Goal: Information Seeking & Learning: Learn about a topic

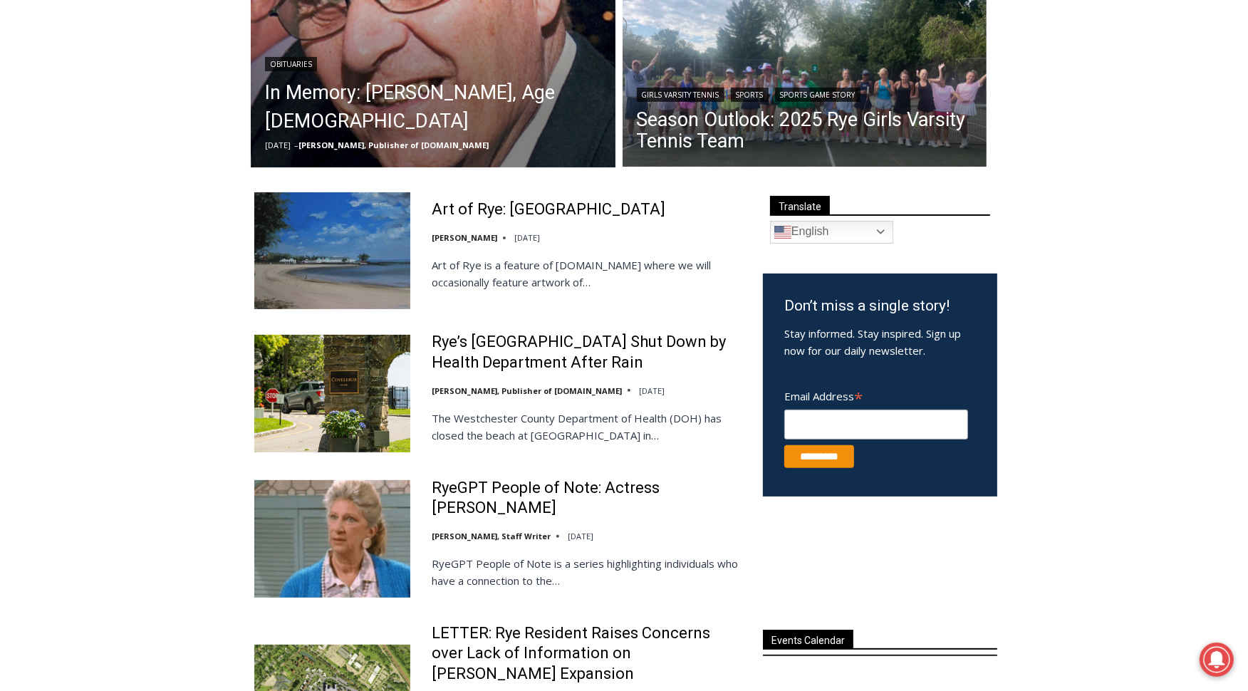
scroll to position [421, 0]
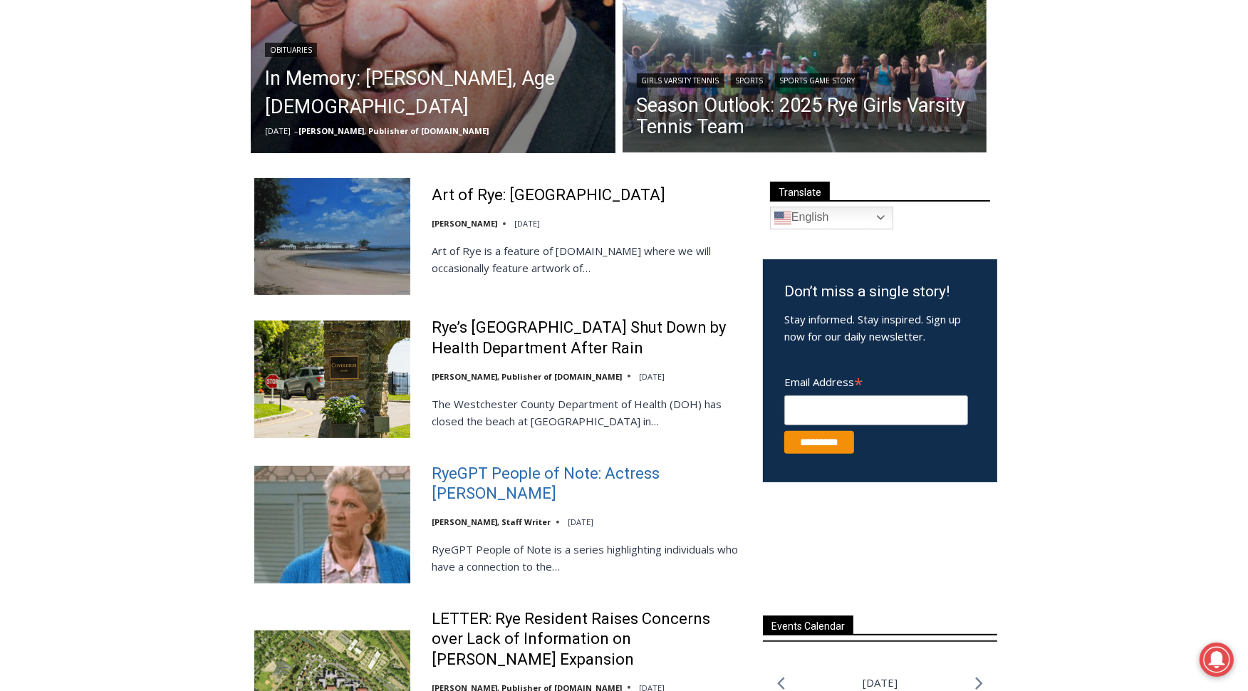
click at [682, 489] on link "RyeGPT People of Note: Actress [PERSON_NAME]" at bounding box center [588, 484] width 313 height 41
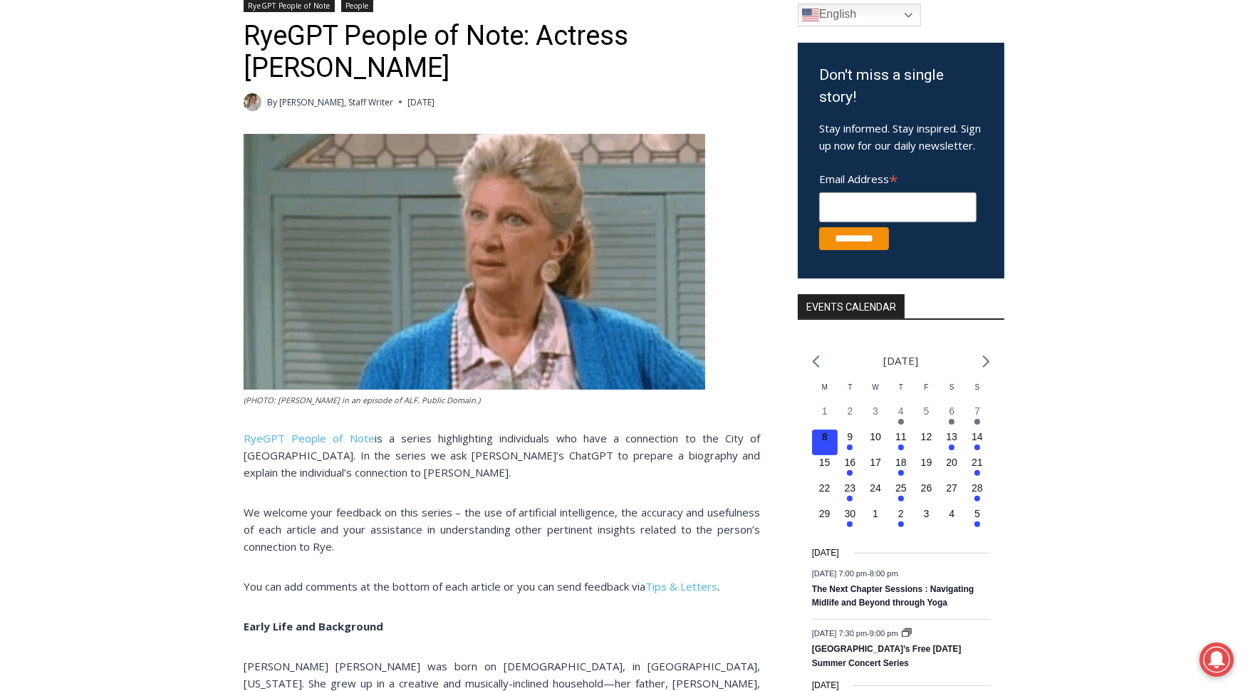
scroll to position [229, 0]
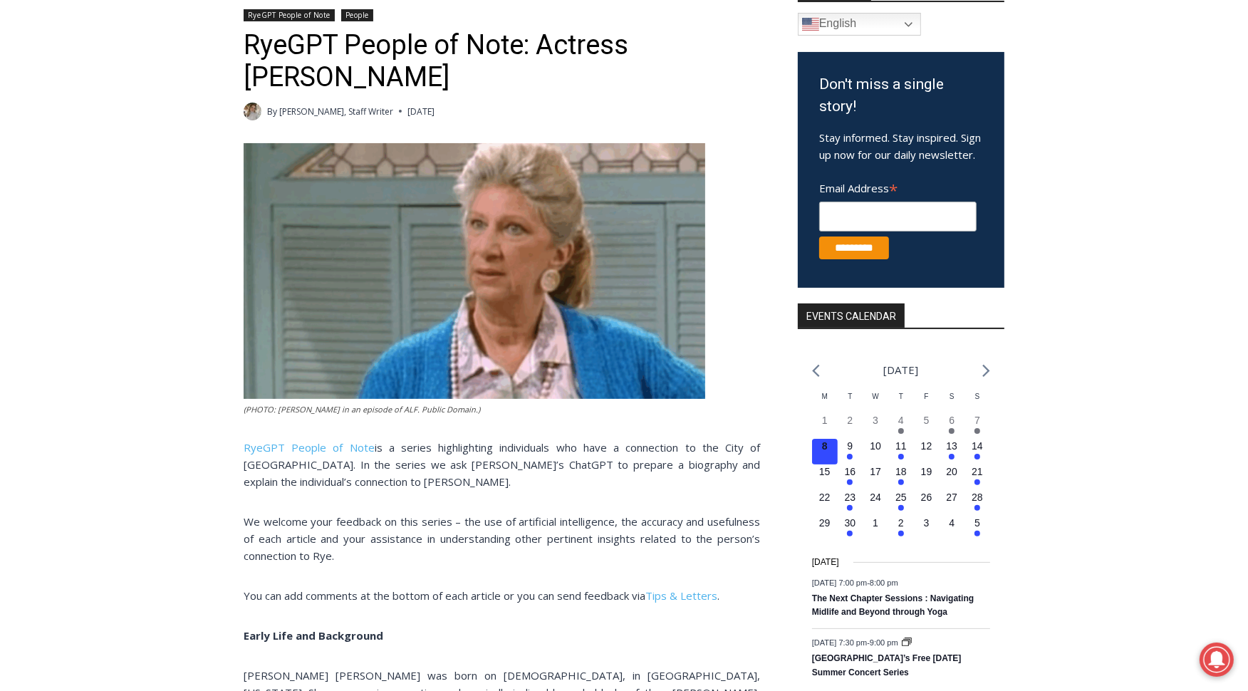
drag, startPoint x: 632, startPoint y: 46, endPoint x: 380, endPoint y: 119, distance: 262.6
click at [380, 119] on header "Home > People > RyeGPT People of Note > RyeGPT People of Note: Actress Liz Sher…" at bounding box center [502, 53] width 516 height 135
click at [470, 16] on div "RyeGPT People of Note People" at bounding box center [502, 17] width 516 height 16
click at [468, 55] on h1 "RyeGPT People of Note: Actress Liz Sheridan" at bounding box center [502, 61] width 516 height 65
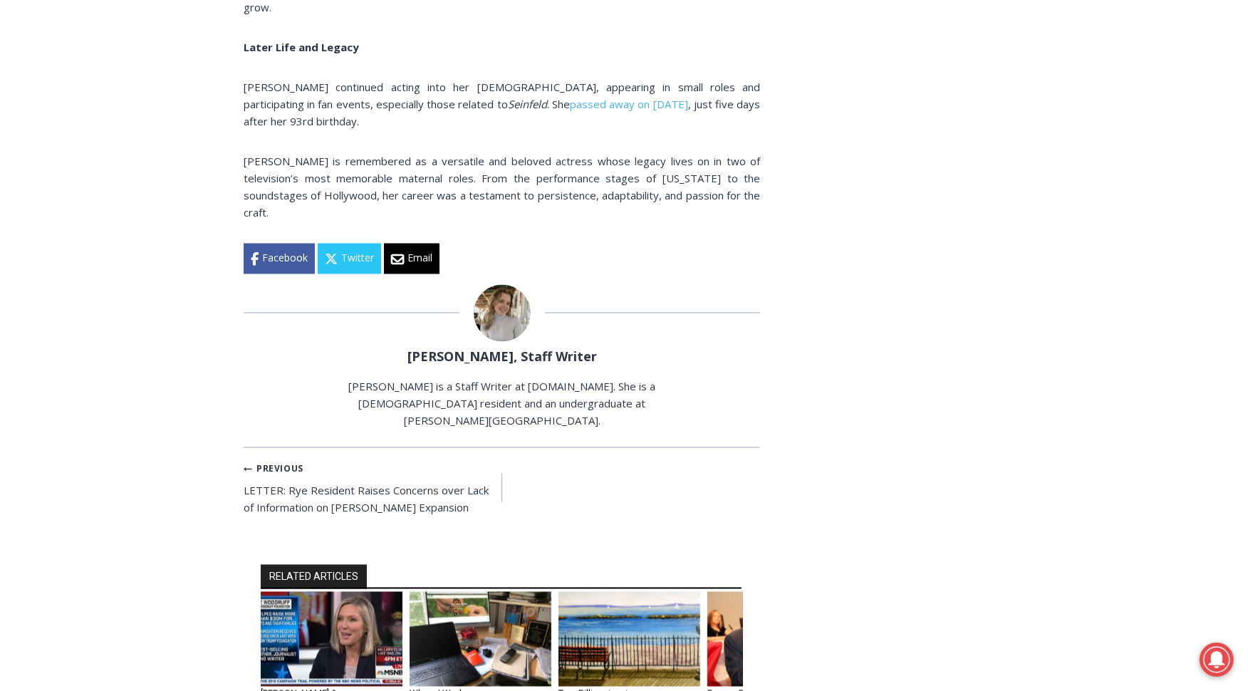
scroll to position [2555, 0]
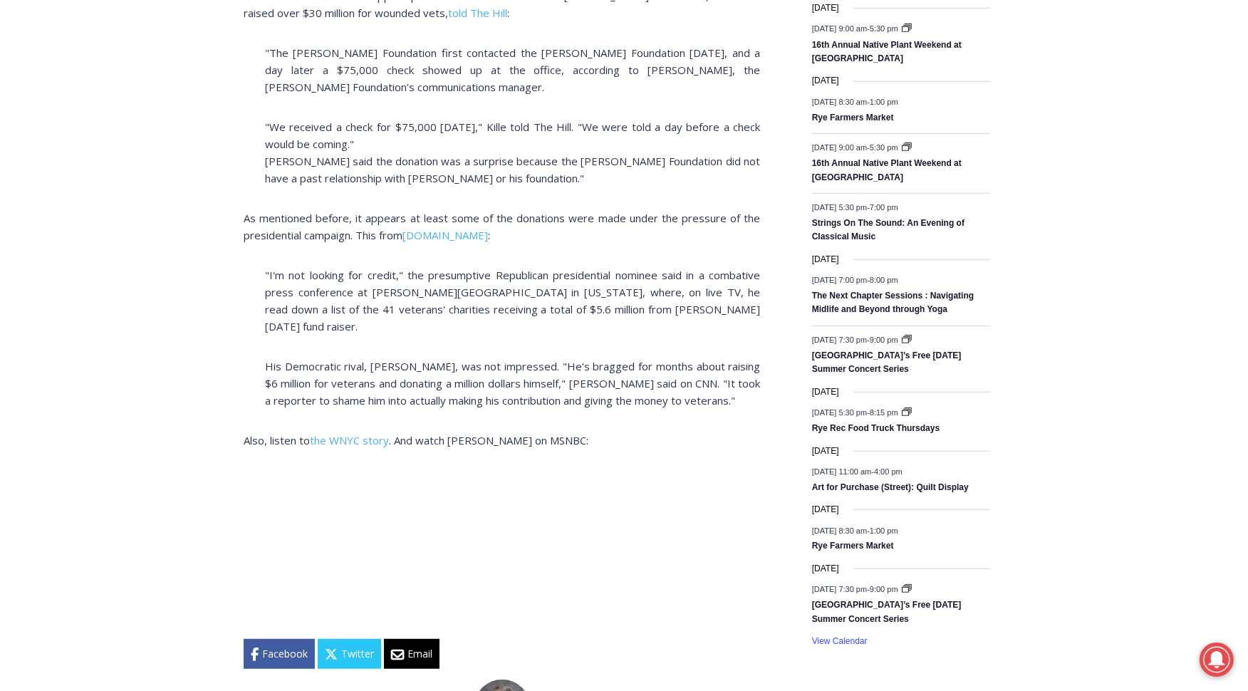
scroll to position [796, 0]
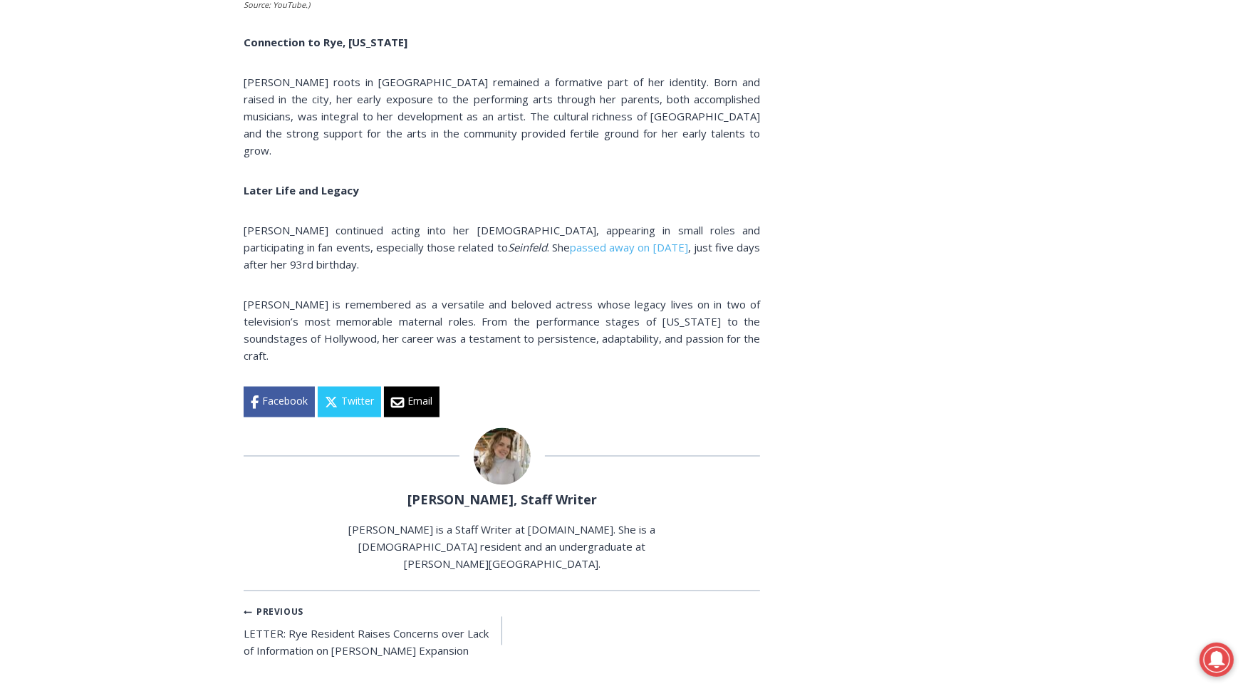
scroll to position [2317, 0]
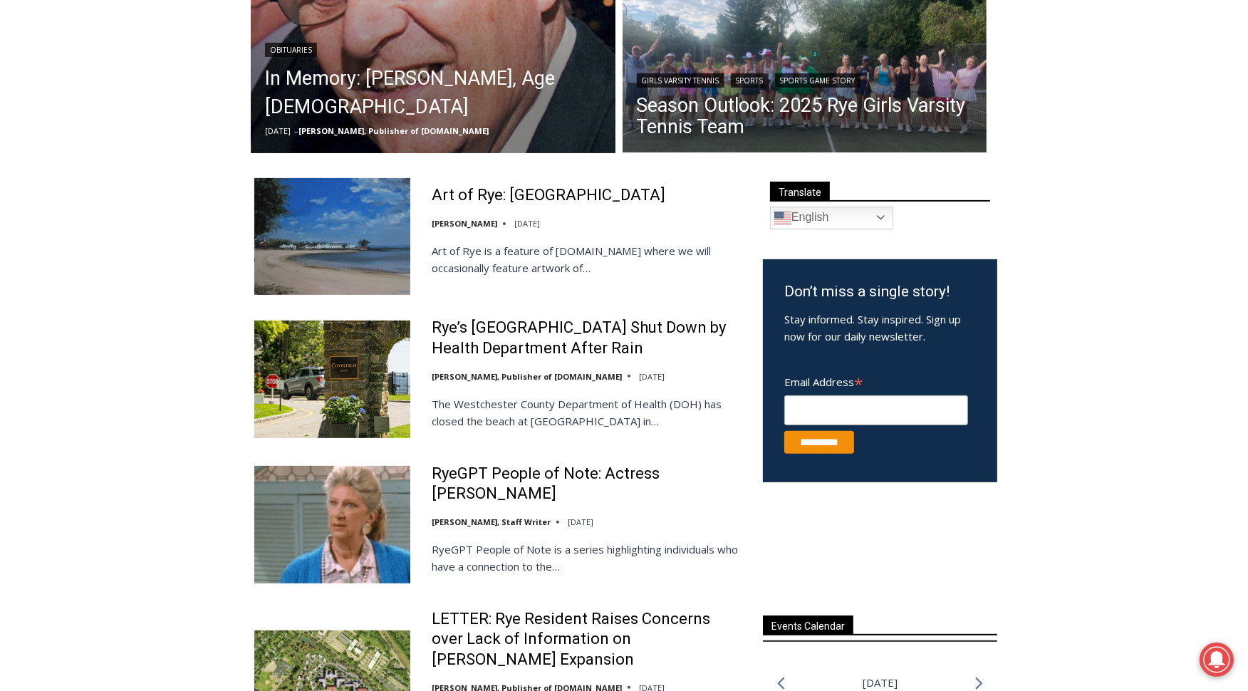
scroll to position [422, 0]
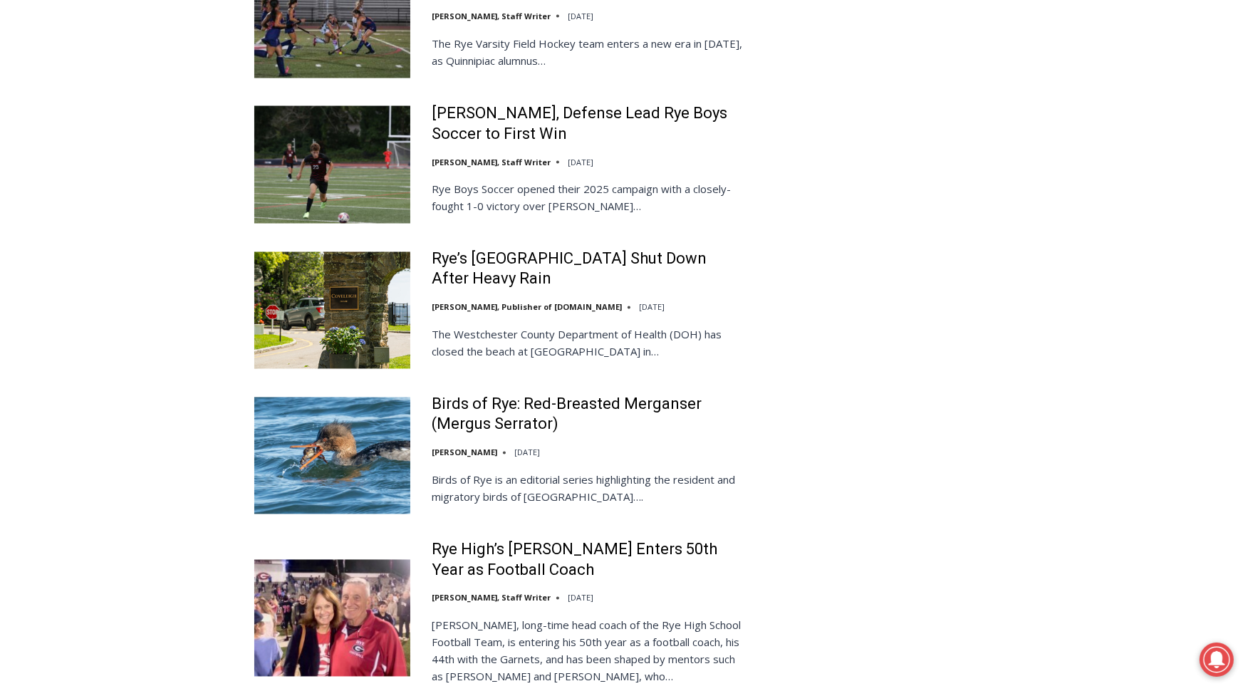
scroll to position [2700, 0]
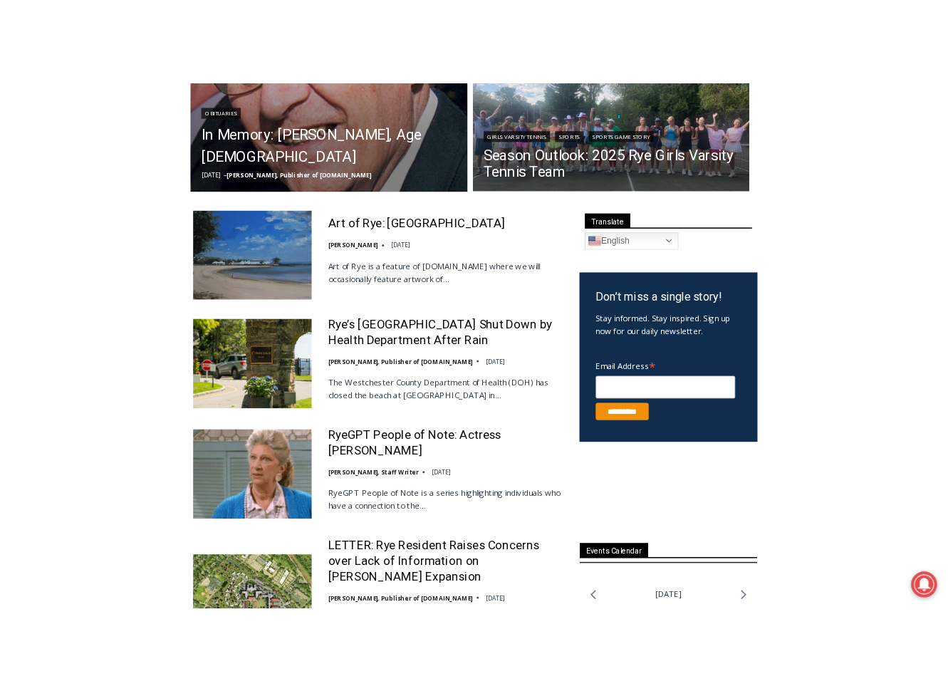
scroll to position [432, 0]
